Goal: Navigation & Orientation: Find specific page/section

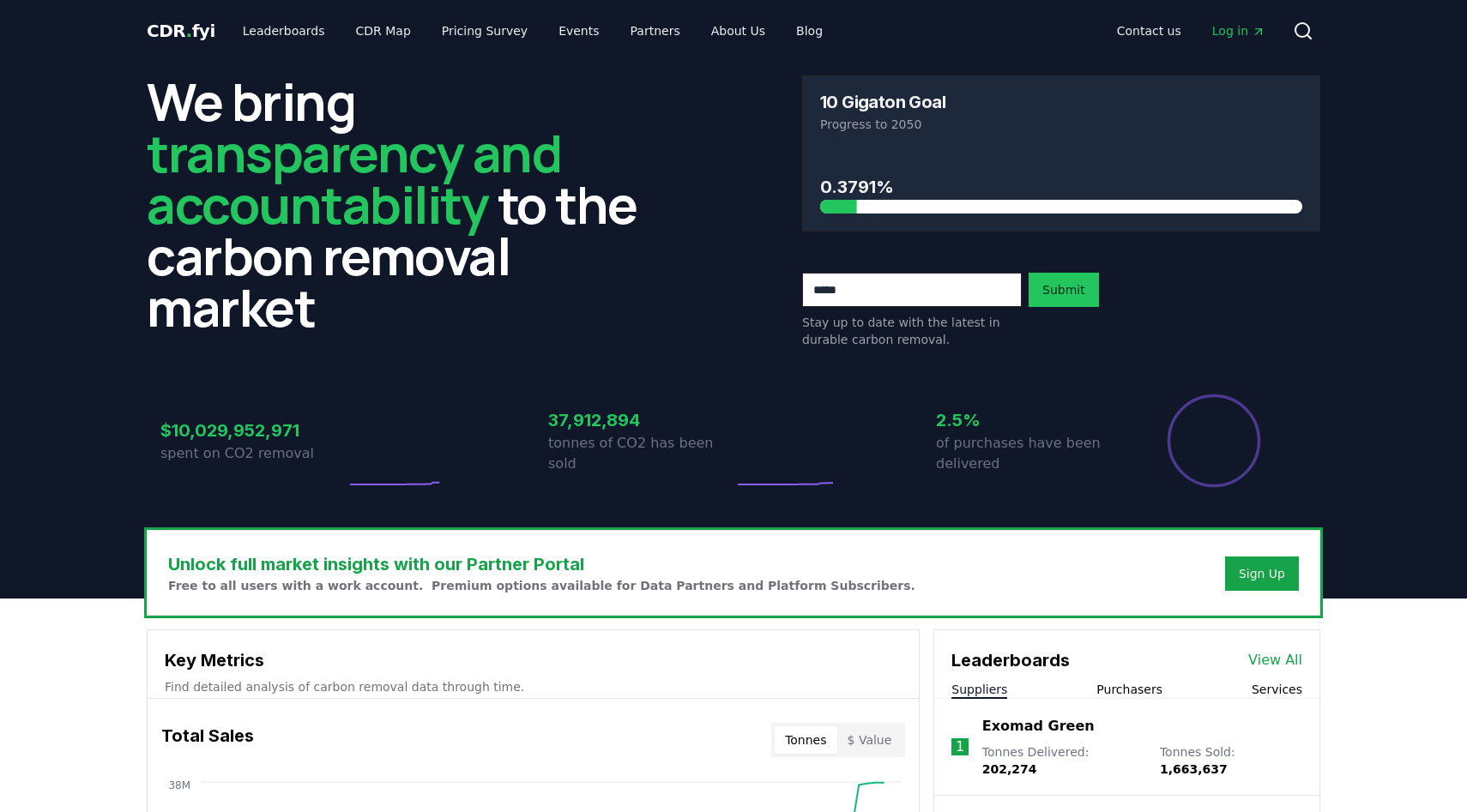
scroll to position [383, 0]
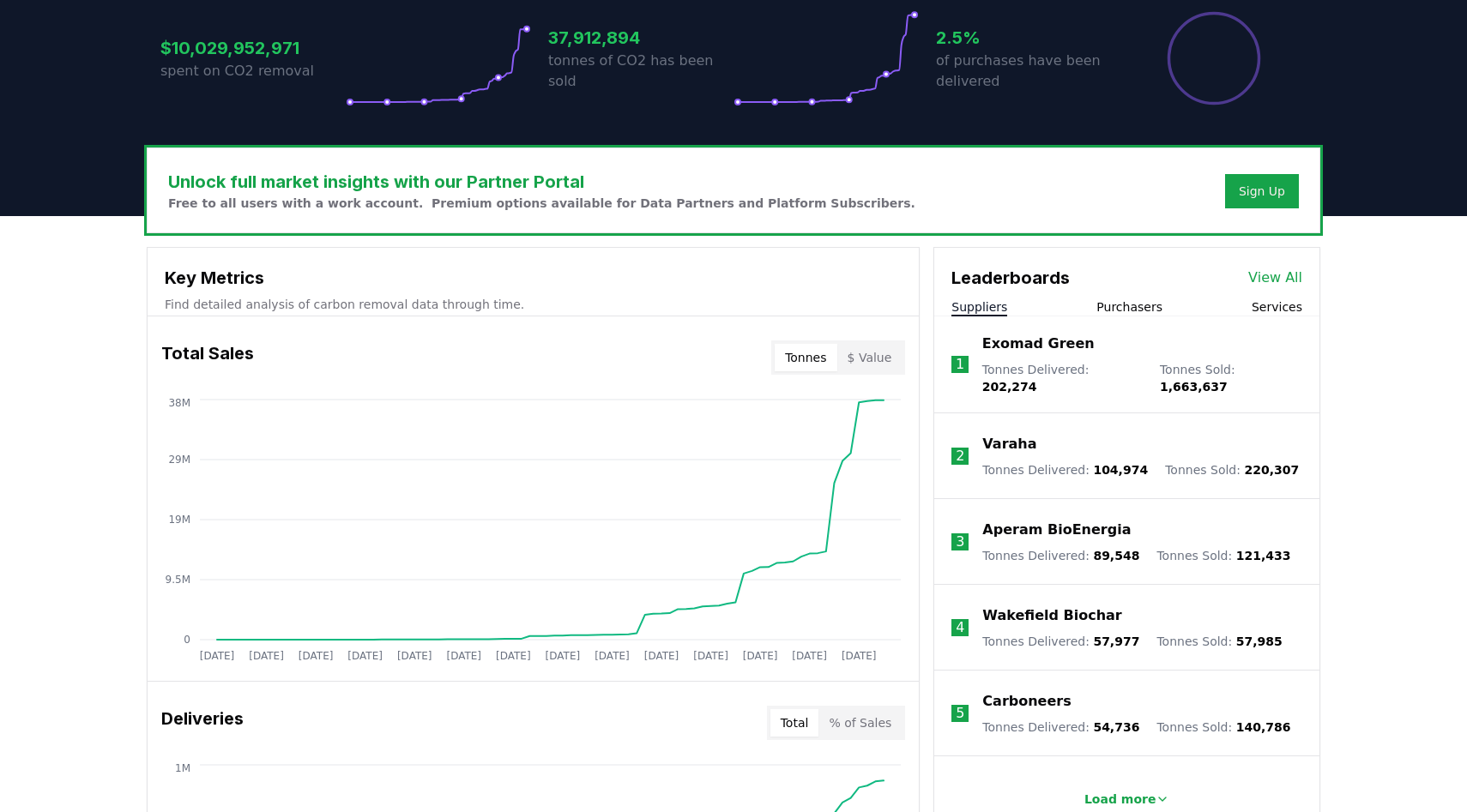
click at [1269, 277] on link "View All" at bounding box center [1276, 278] width 54 height 21
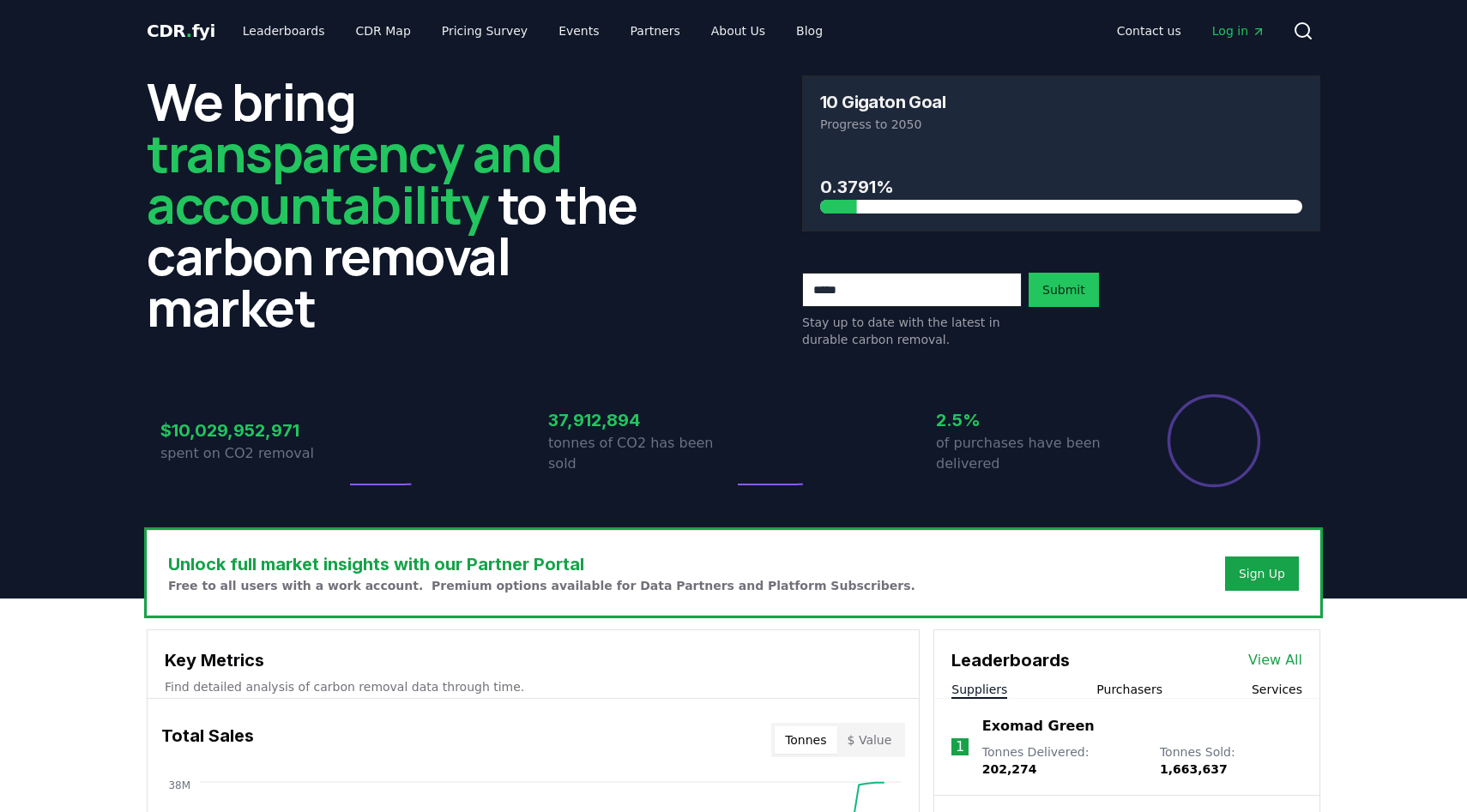
scroll to position [383, 0]
